Goal: Task Accomplishment & Management: Complete application form

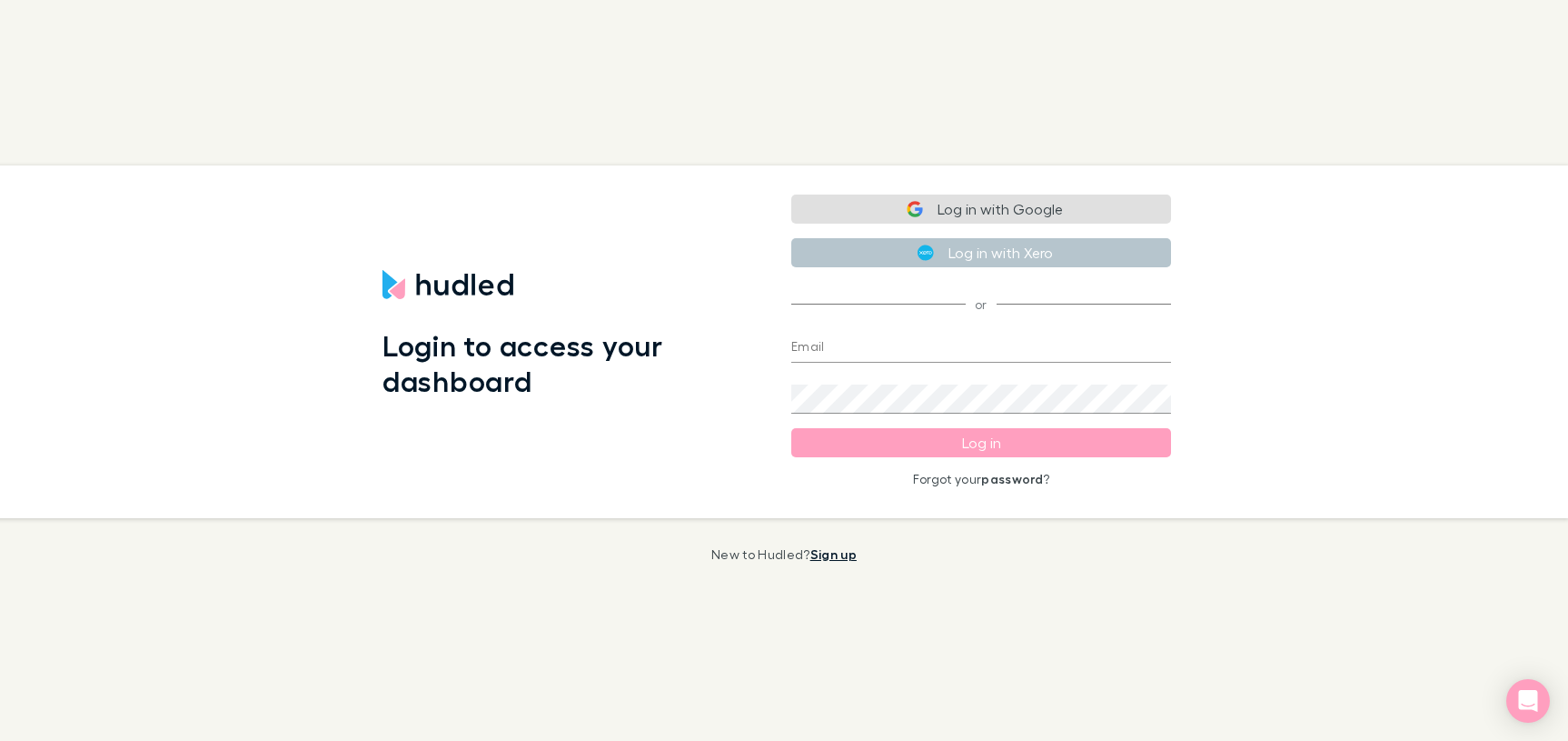
click at [822, 551] on link "Sign up" at bounding box center [833, 555] width 46 height 16
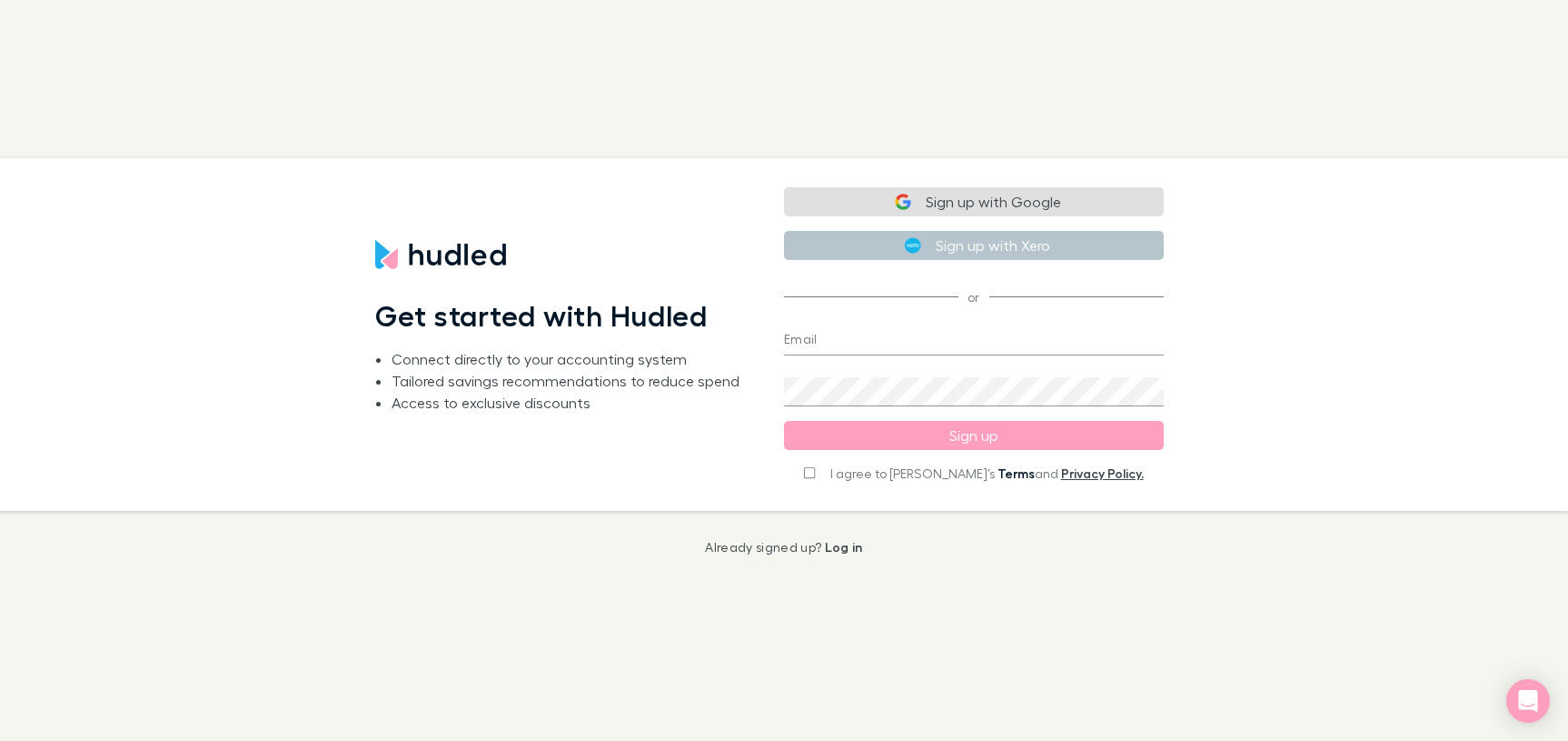
click at [997, 473] on link "Terms" at bounding box center [1016, 474] width 37 height 16
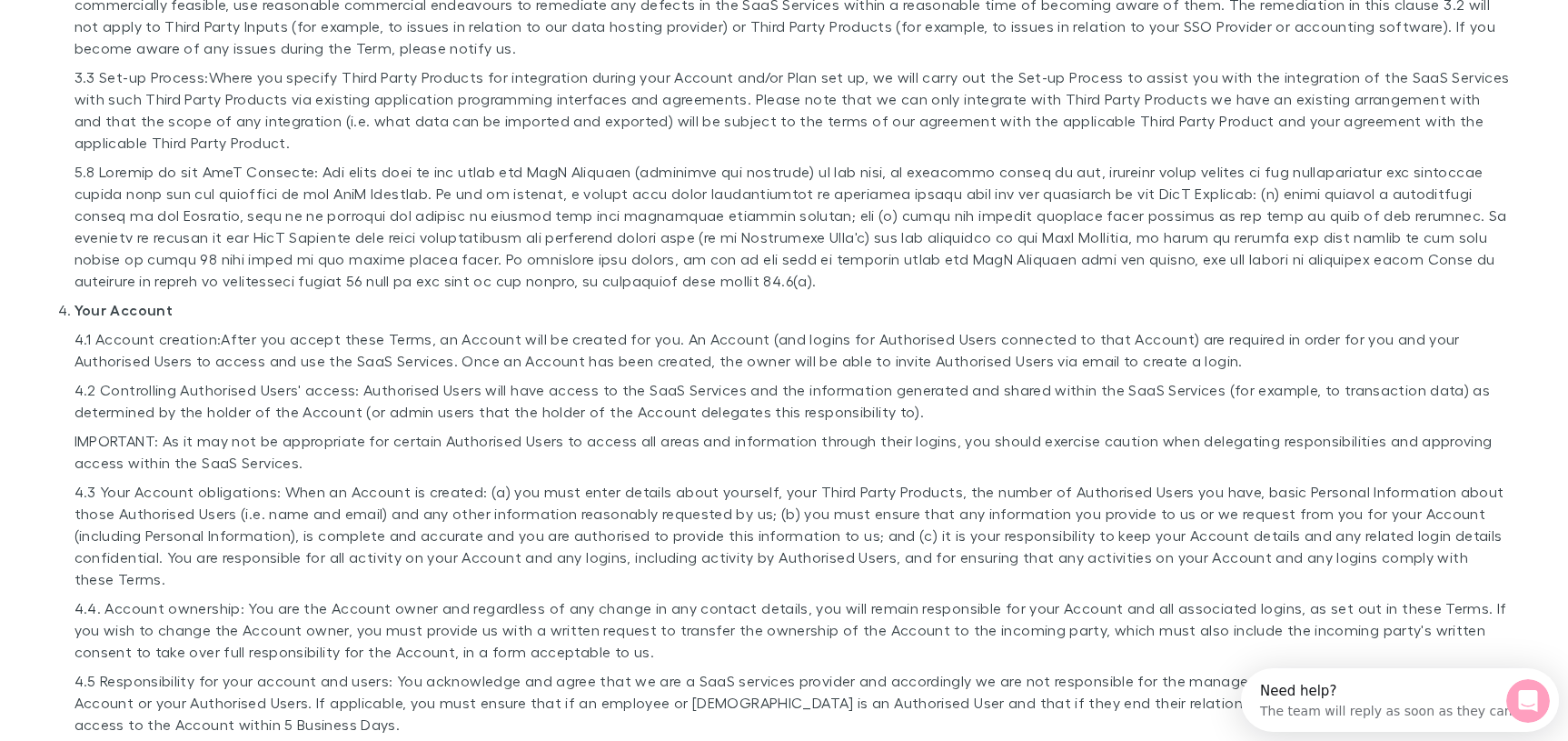
scroll to position [1495, 0]
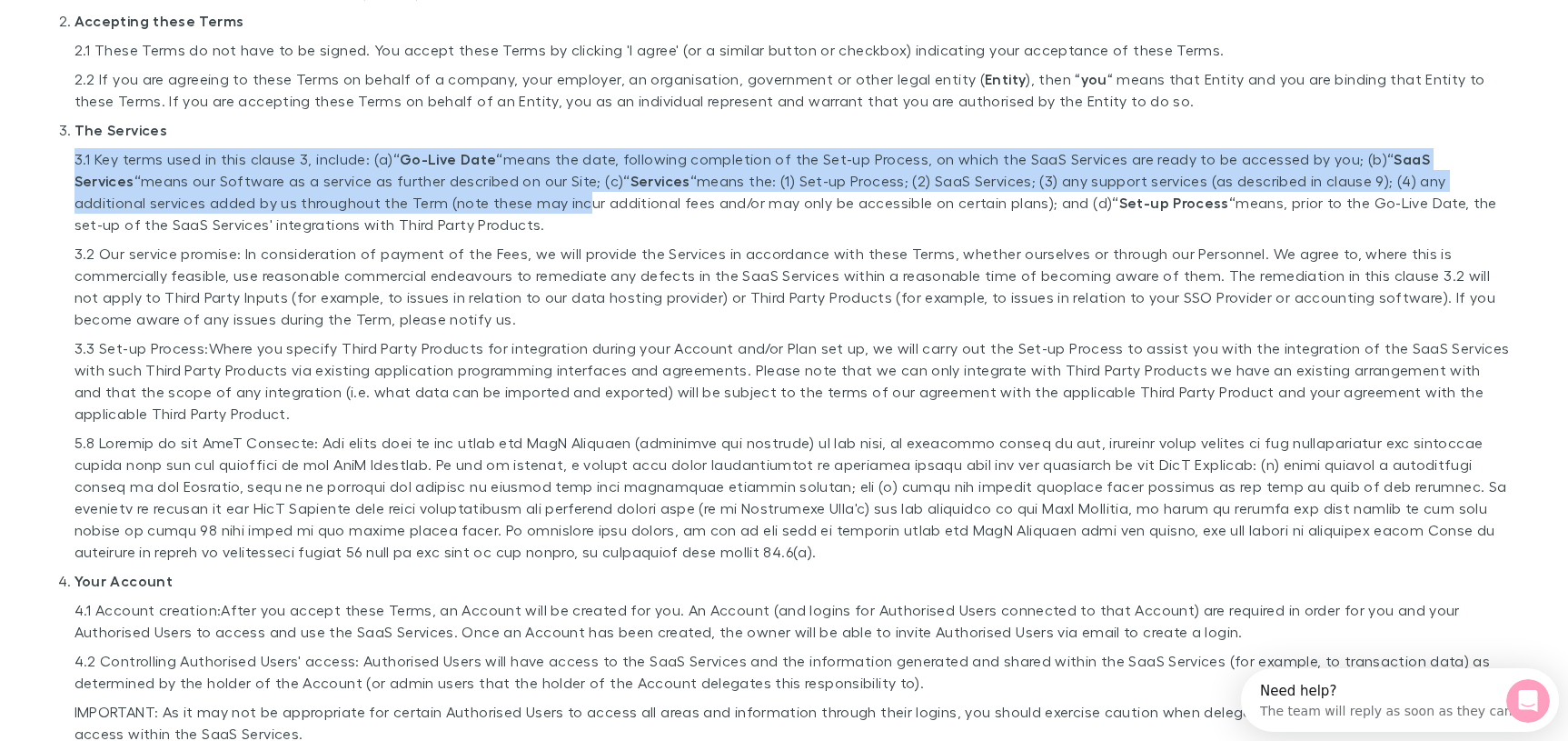
drag, startPoint x: 351, startPoint y: 124, endPoint x: 436, endPoint y: 193, distance: 109.5
click at [436, 193] on li "The Services 3.1 Key terms used in this clause 3, include: (a) “Go-Live Date“ m…" at bounding box center [792, 340] width 1435 height 443
click at [436, 192] on p "3.1 Key terms used in this clause 3, include: (a) “Go-Live Date“ means the date…" at bounding box center [792, 191] width 1435 height 87
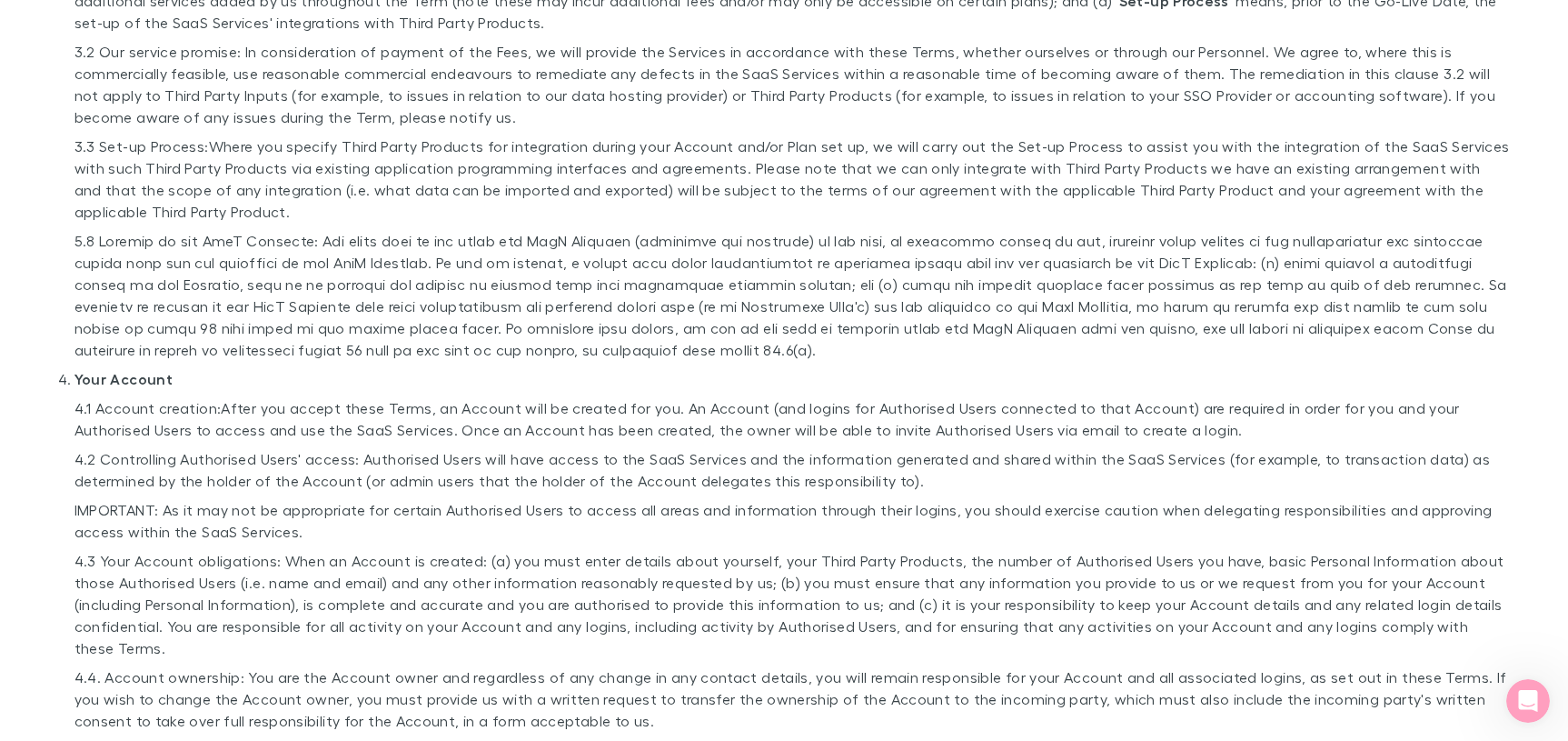
scroll to position [1733, 0]
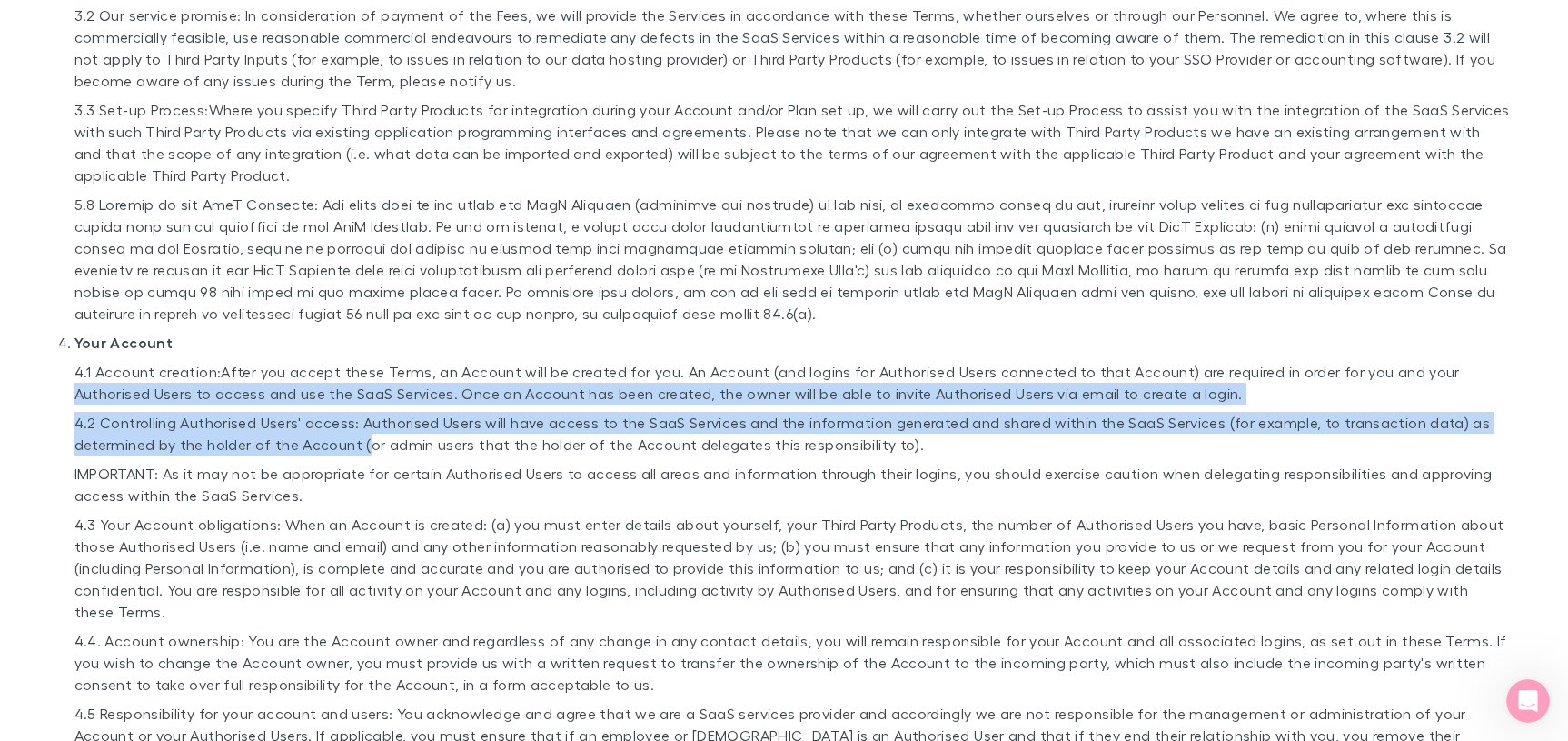
drag, startPoint x: 41, startPoint y: 396, endPoint x: 364, endPoint y: 443, distance: 326.4
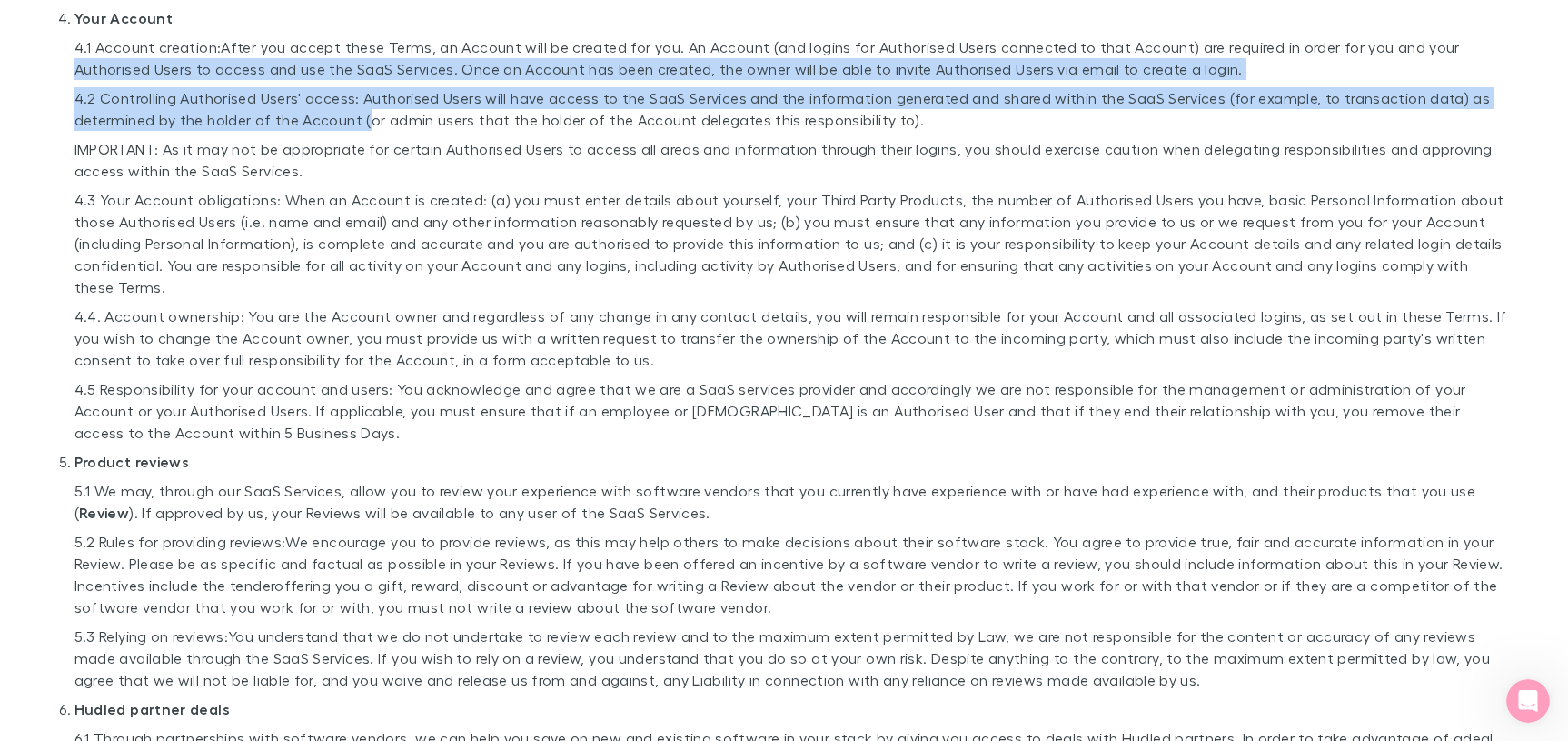
scroll to position [2503, 0]
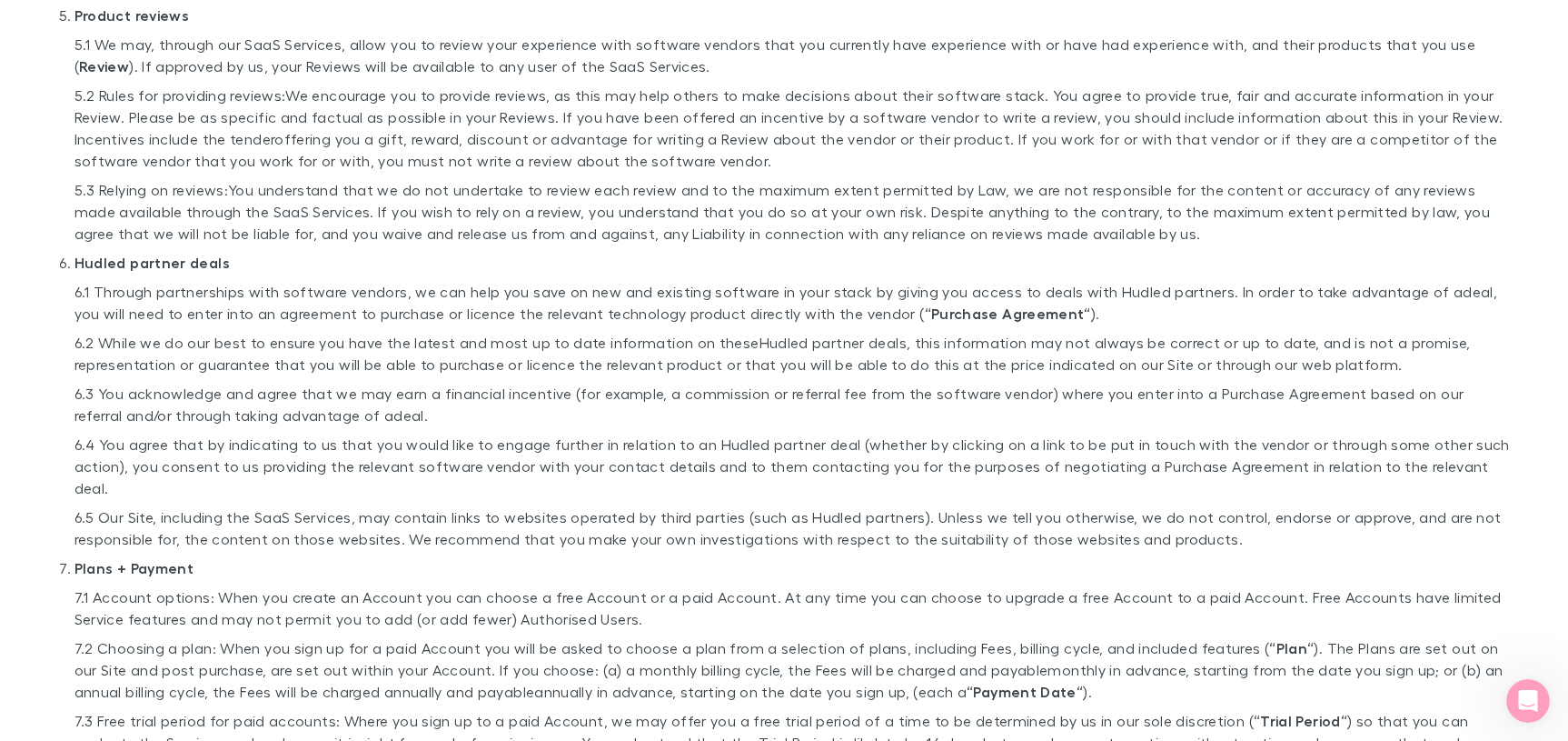
click at [277, 234] on p "5.3 Relying on reviews:You understand that we do not undertake to review each r…" at bounding box center [792, 211] width 1435 height 65
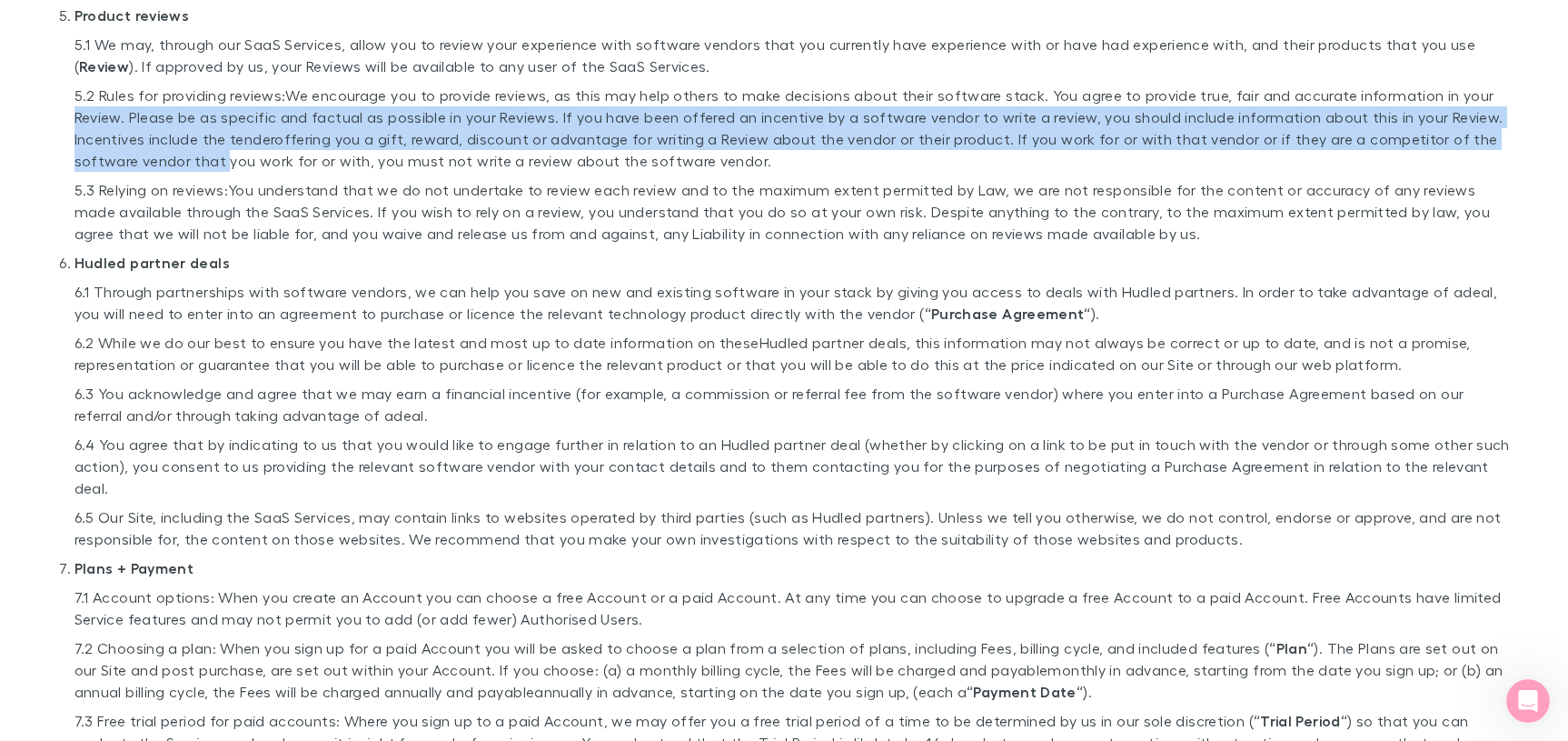
drag, startPoint x: 77, startPoint y: 112, endPoint x: 229, endPoint y: 162, distance: 160.0
click at [229, 162] on p "5.2 Rules for providing reviews:We encourage you to provide reviews, as this ma…" at bounding box center [792, 128] width 1435 height 87
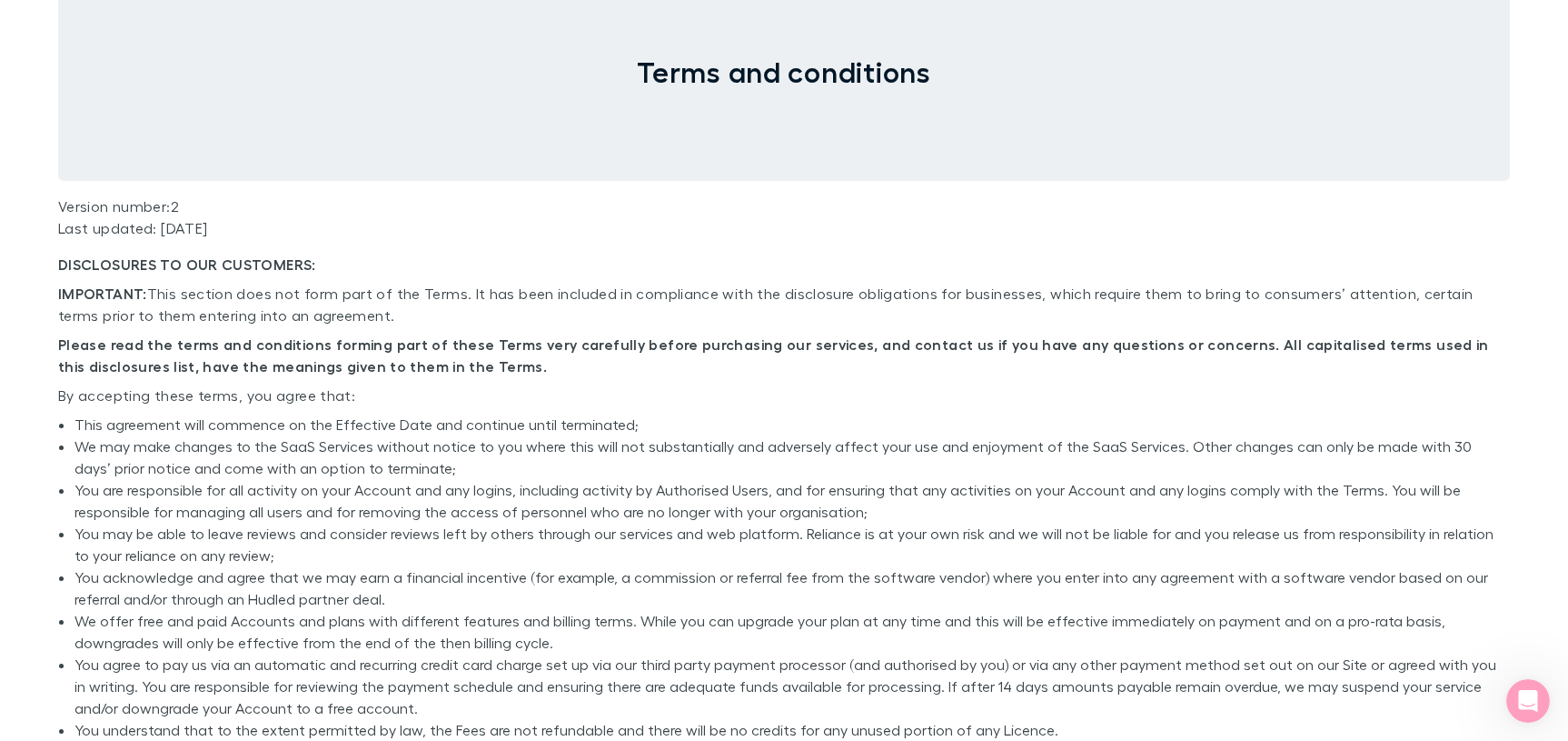
scroll to position [0, 0]
